Goal: Find specific page/section

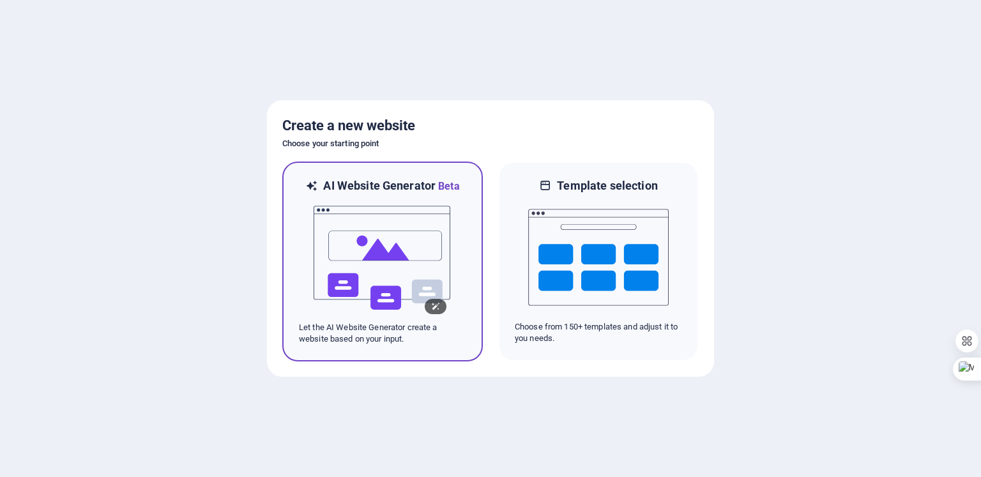
click at [393, 223] on img at bounding box center [382, 258] width 140 height 128
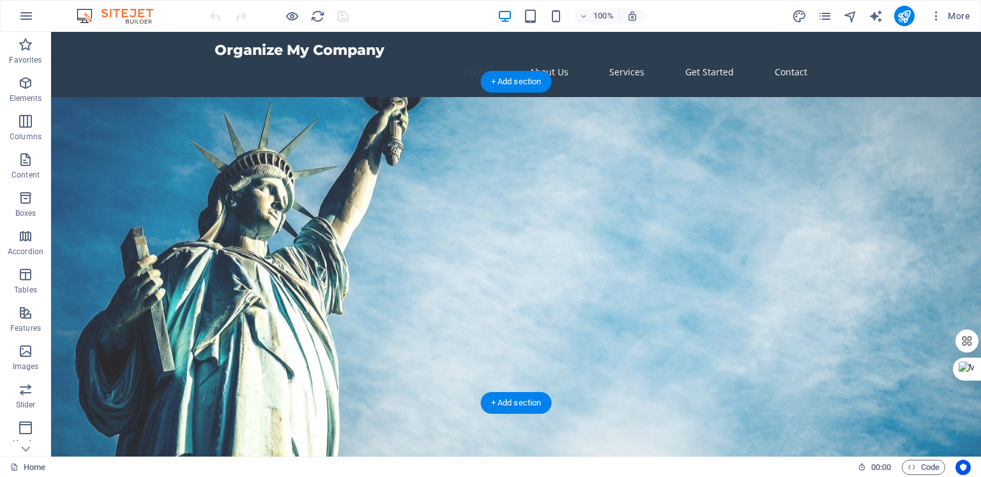
click at [184, 111] on figure at bounding box center [515, 282] width 929 height 371
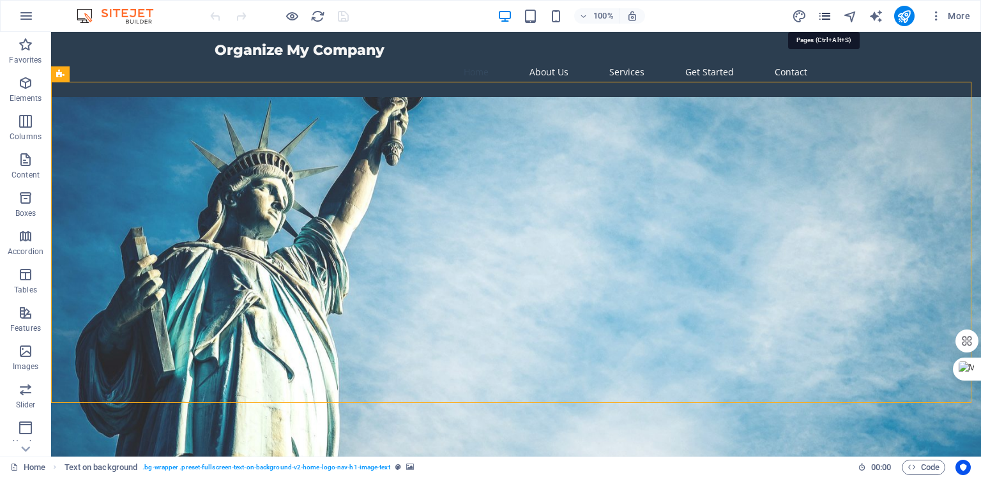
click at [825, 20] on icon "pages" at bounding box center [824, 16] width 15 height 15
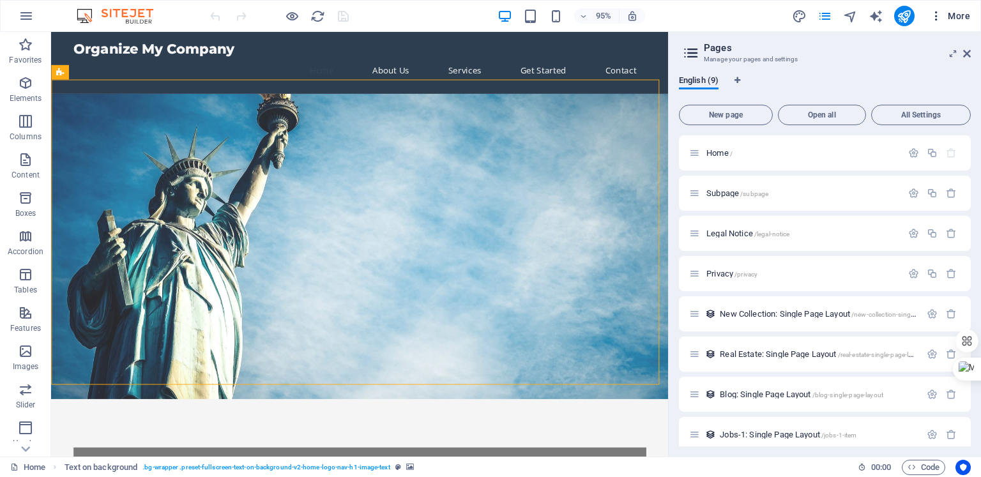
click at [935, 16] on icon "button" at bounding box center [935, 16] width 13 height 13
